Goal: Book appointment/travel/reservation

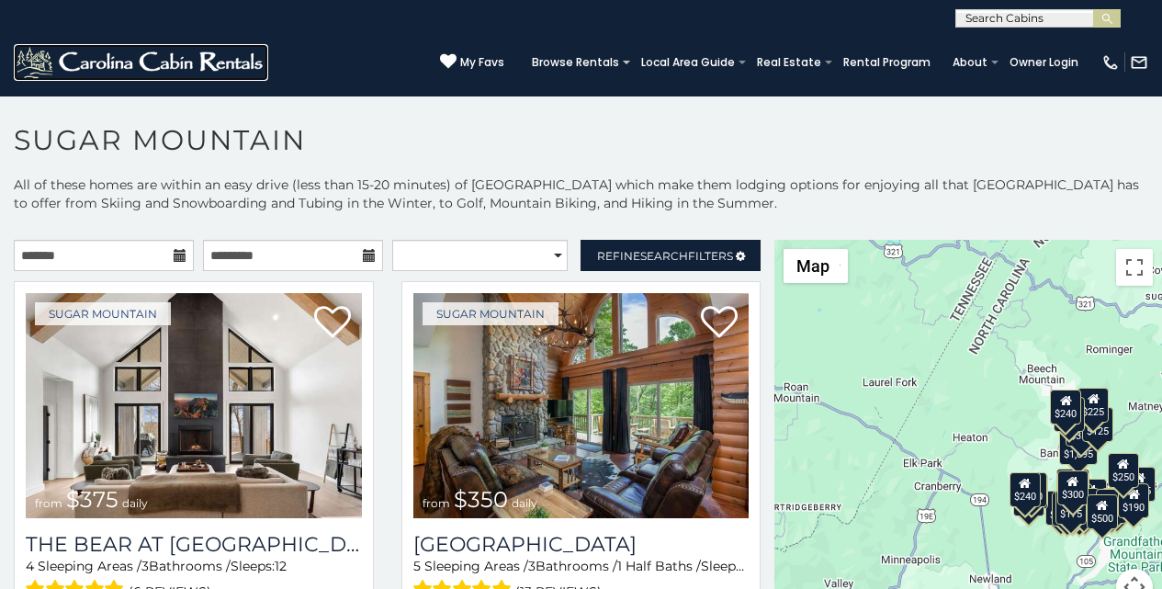
click at [25, 61] on img at bounding box center [141, 62] width 255 height 37
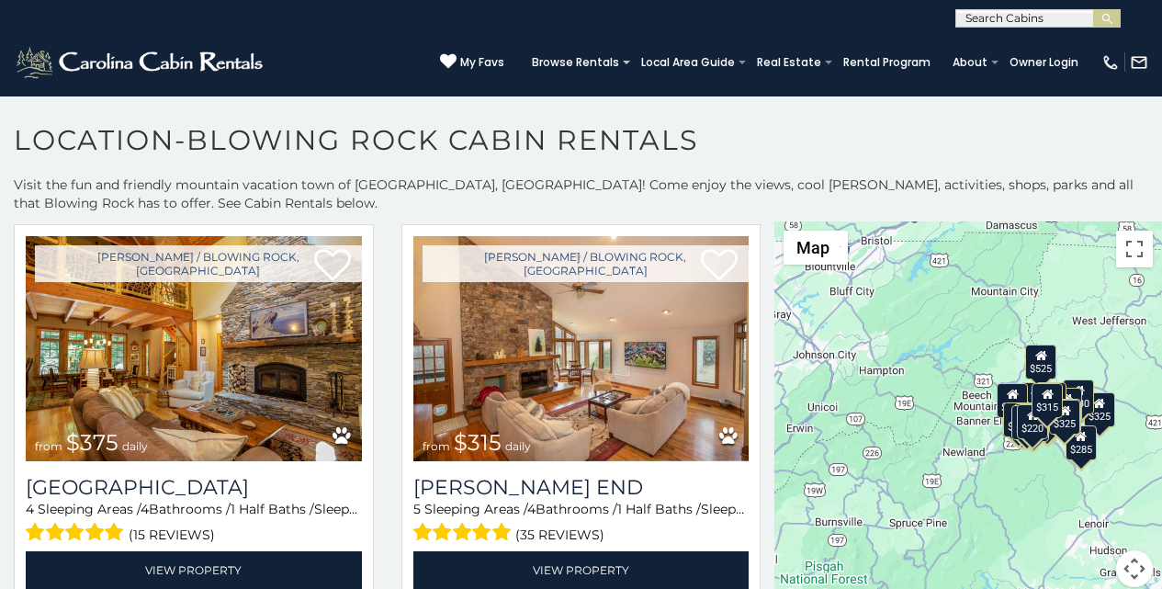
scroll to position [7, 0]
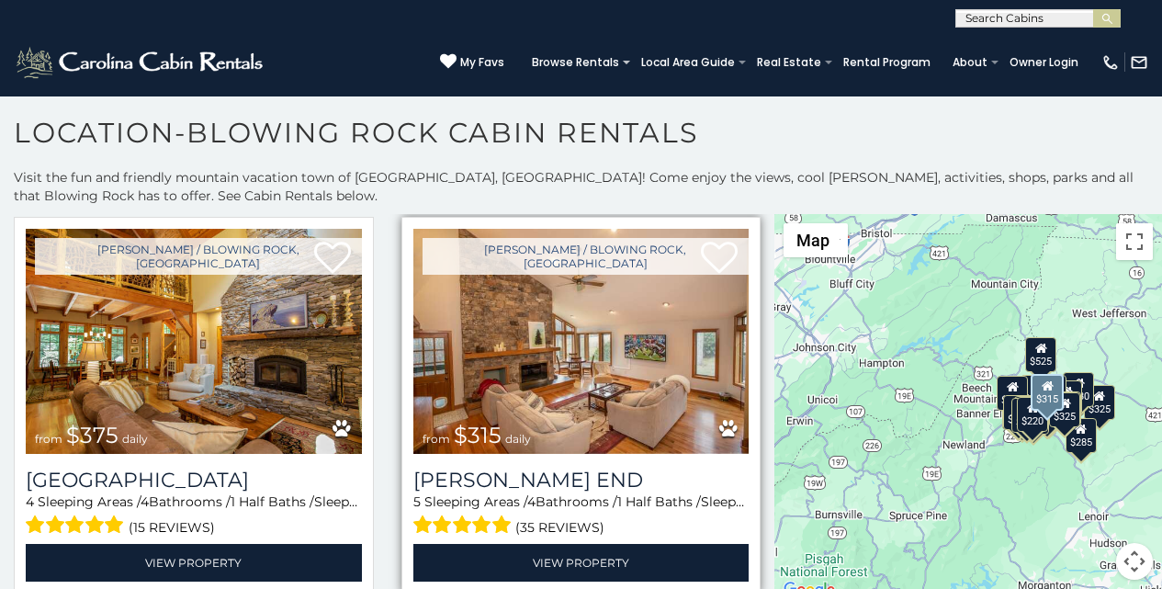
click at [421, 217] on div "Boone / Blowing Rock, NC from $315 daily Moss End 5 Sleeping Areas / 4 Bathroom…" at bounding box center [582, 405] width 360 height 377
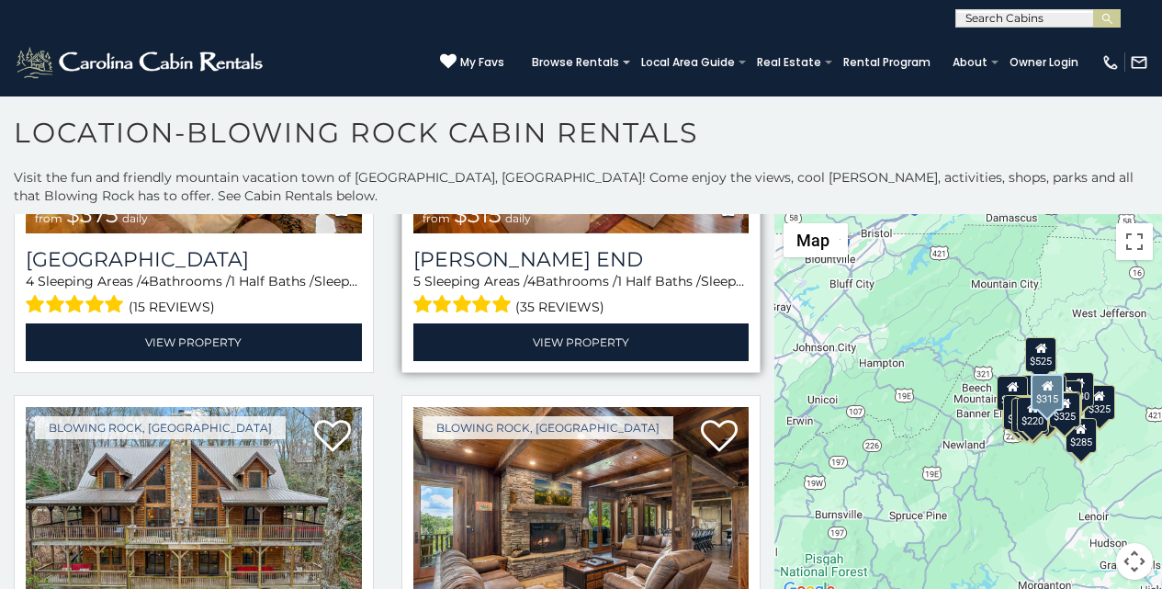
scroll to position [296, 0]
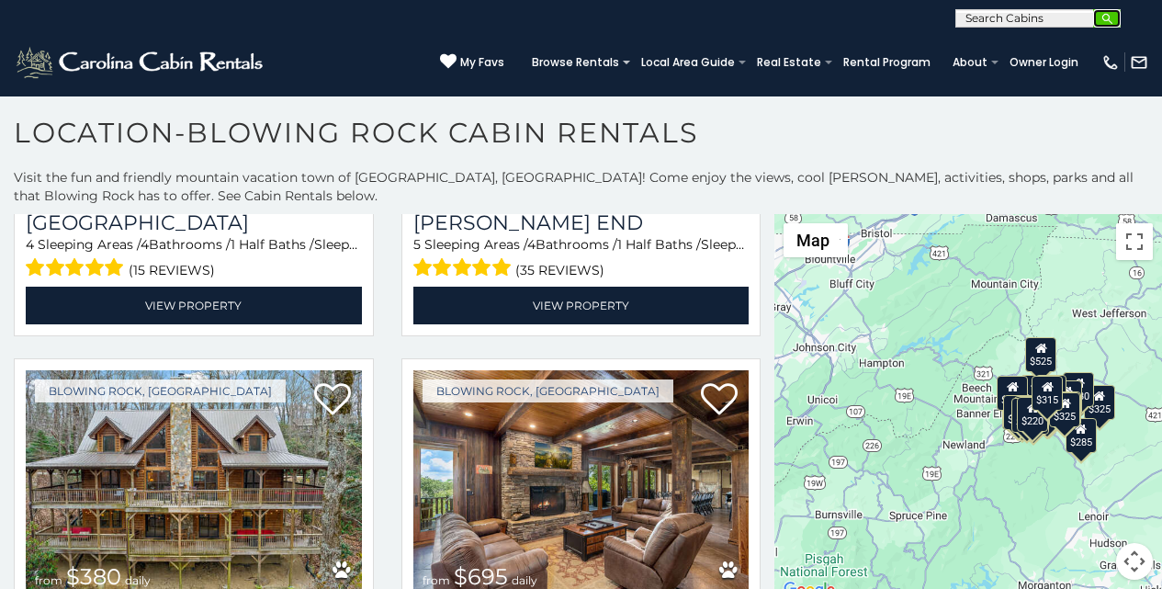
click at [1104, 18] on img "submit" at bounding box center [1108, 19] width 14 height 14
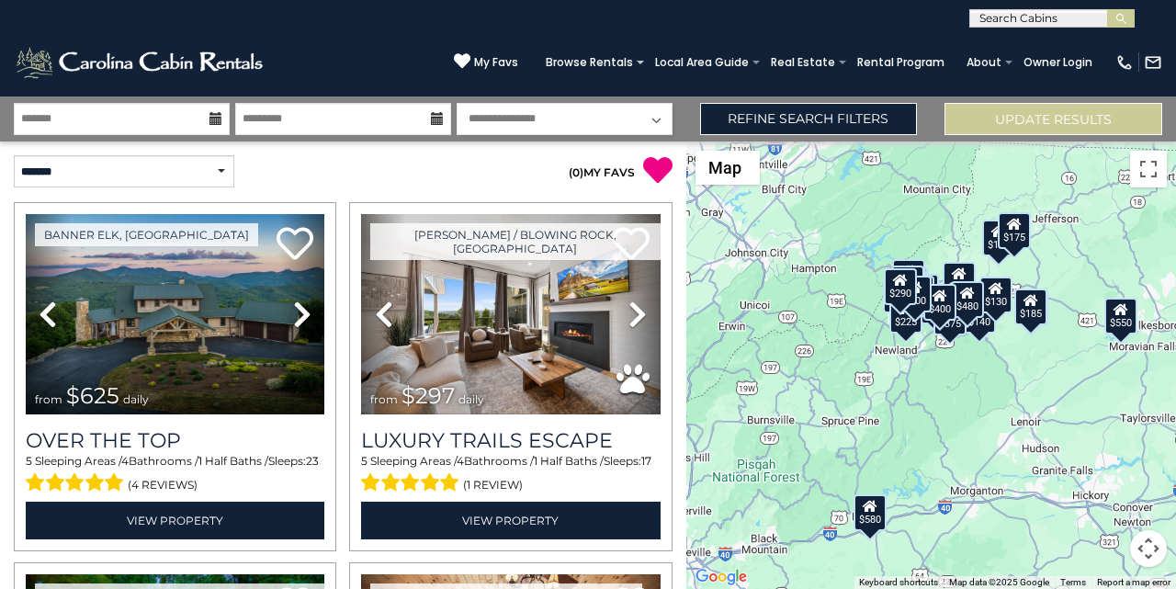
scroll to position [1569, 0]
